Goal: Navigation & Orientation: Find specific page/section

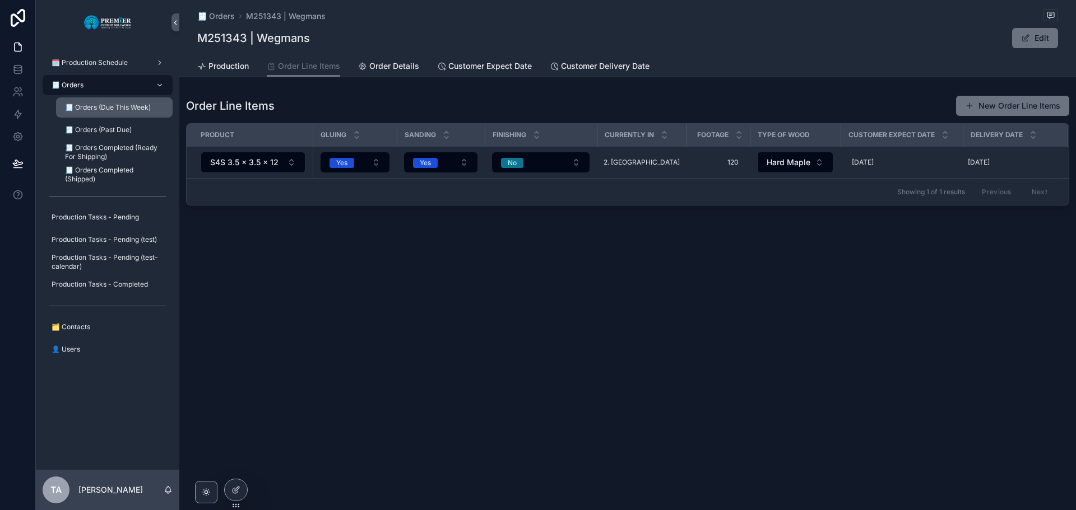
click at [111, 110] on span "🧾 Orders (Due This Week)" at bounding box center [108, 107] width 86 height 9
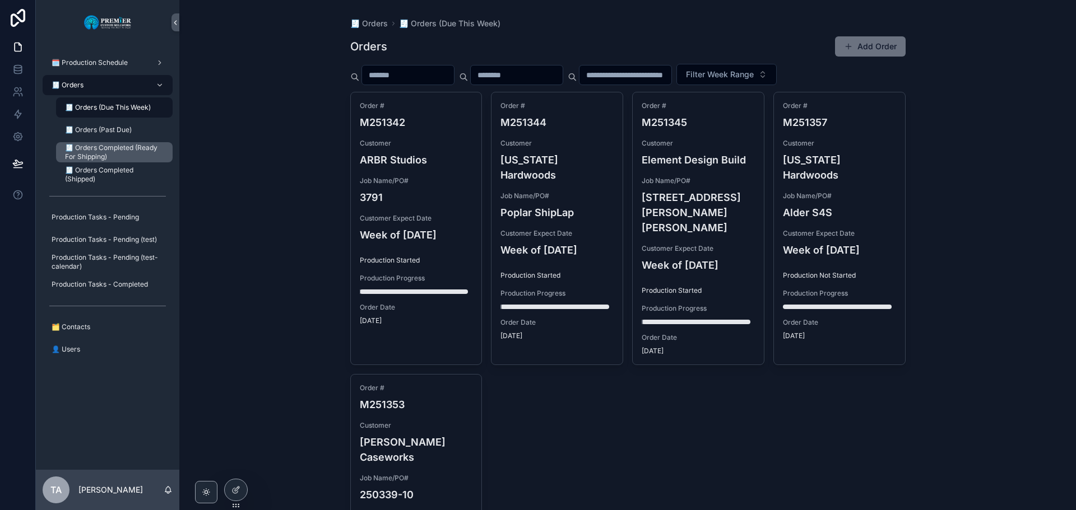
click at [115, 153] on span "🧾 Orders Completed (Ready For Shipping)" at bounding box center [113, 152] width 96 height 18
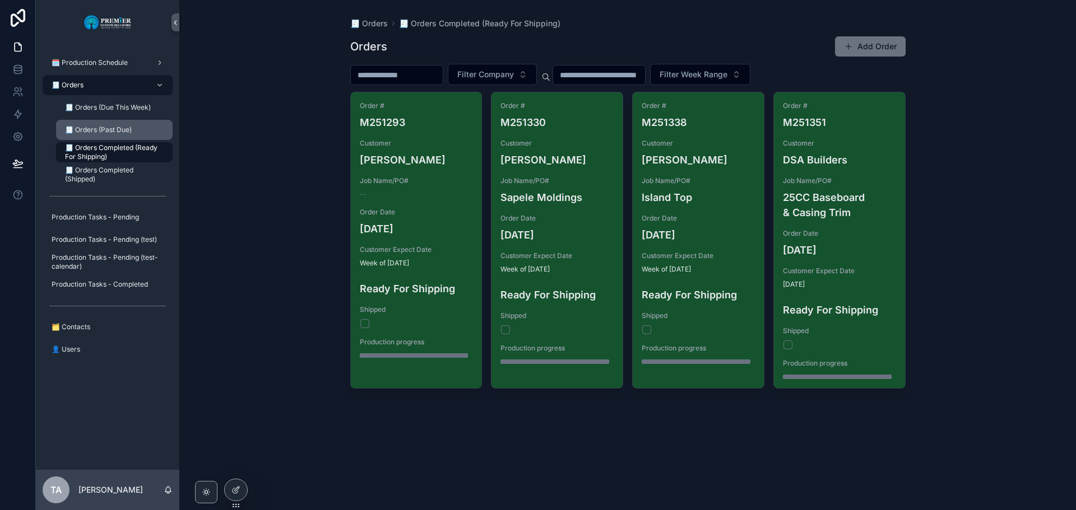
click at [106, 131] on span "🧾 Orders (Past Due)" at bounding box center [98, 130] width 67 height 9
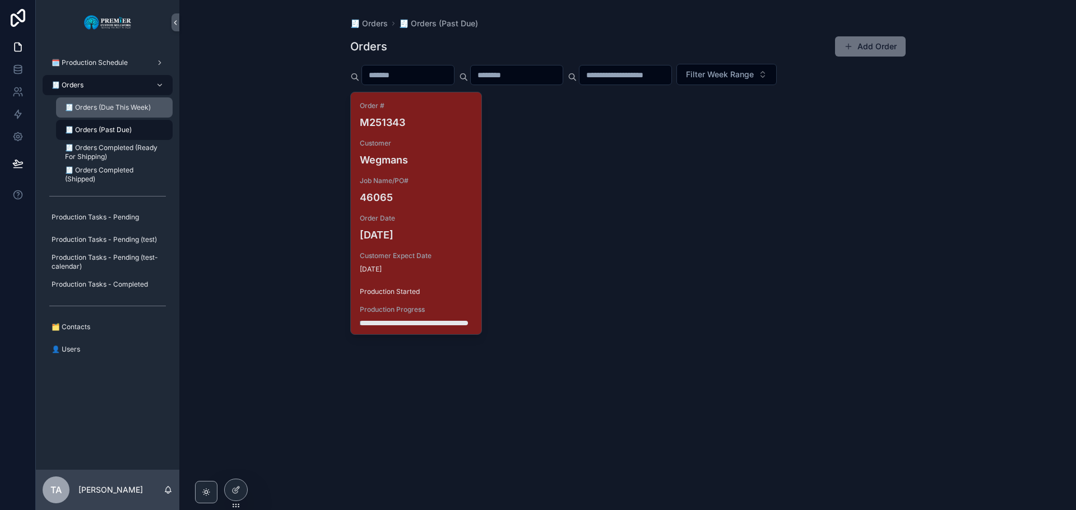
click at [108, 113] on div "🧾 Orders (Due This Week)" at bounding box center [114, 108] width 103 height 18
